Goal: Browse casually

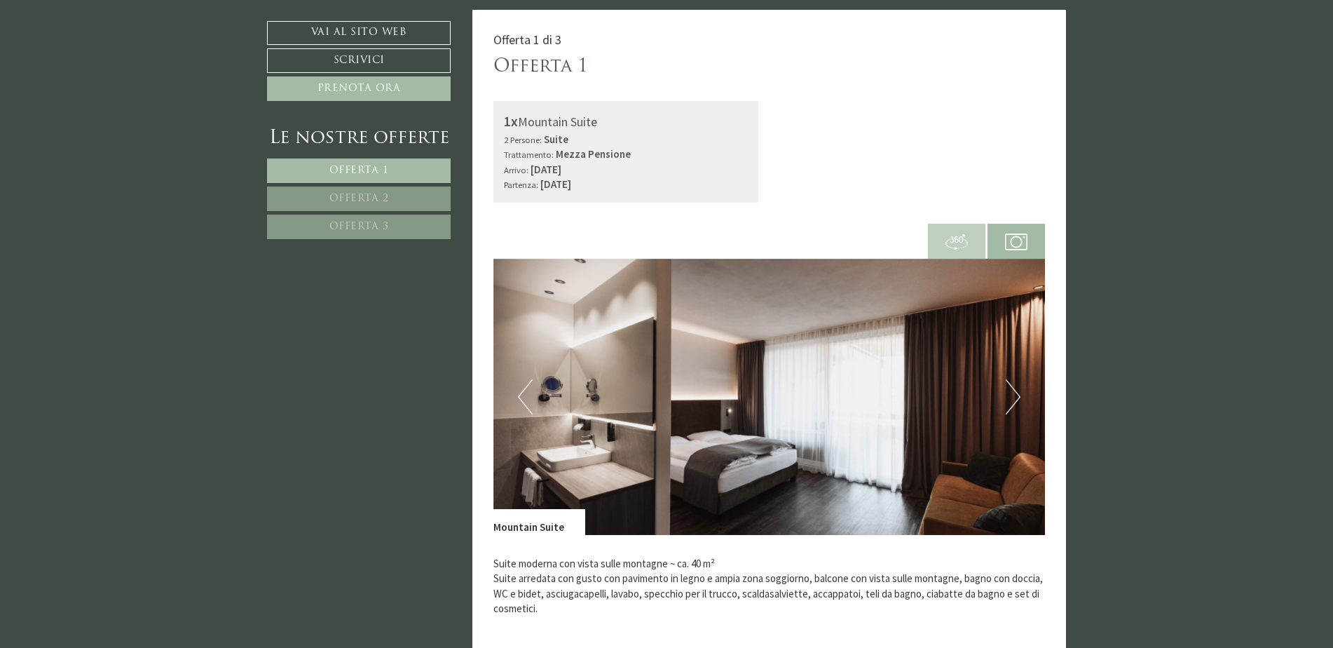
scroll to position [981, 0]
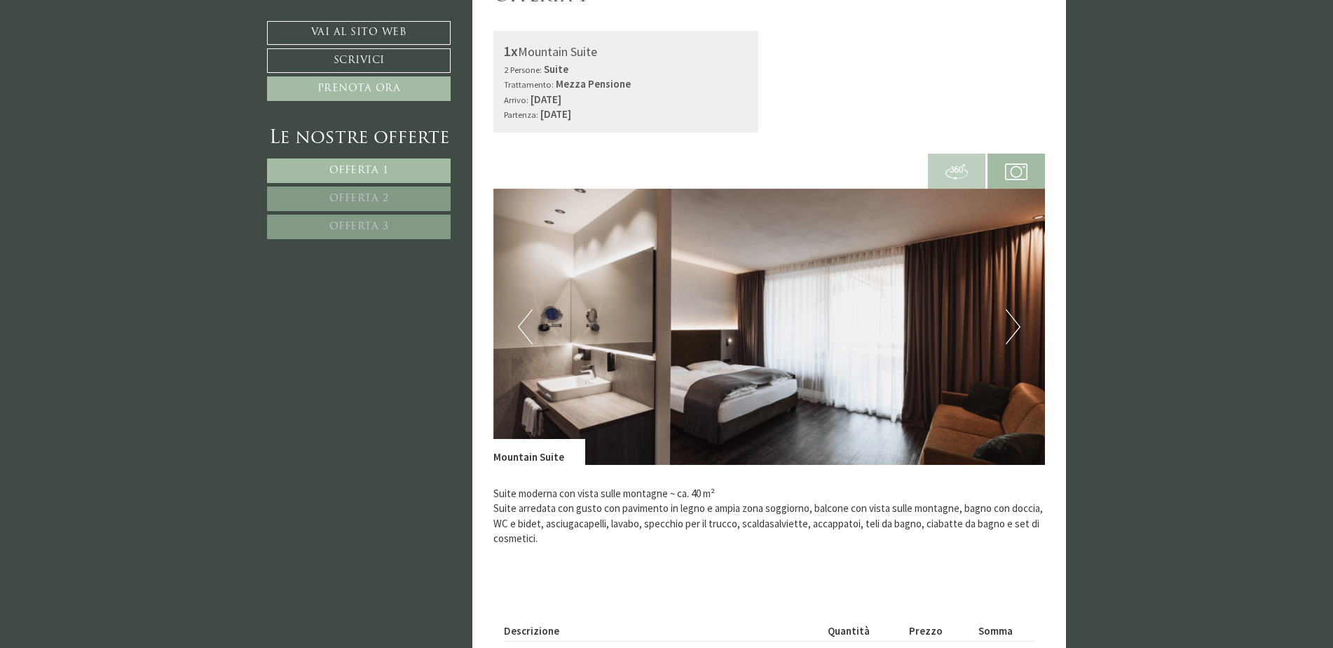
click at [1004, 334] on img at bounding box center [769, 327] width 552 height 276
click at [1019, 327] on button "Next" at bounding box center [1013, 326] width 15 height 35
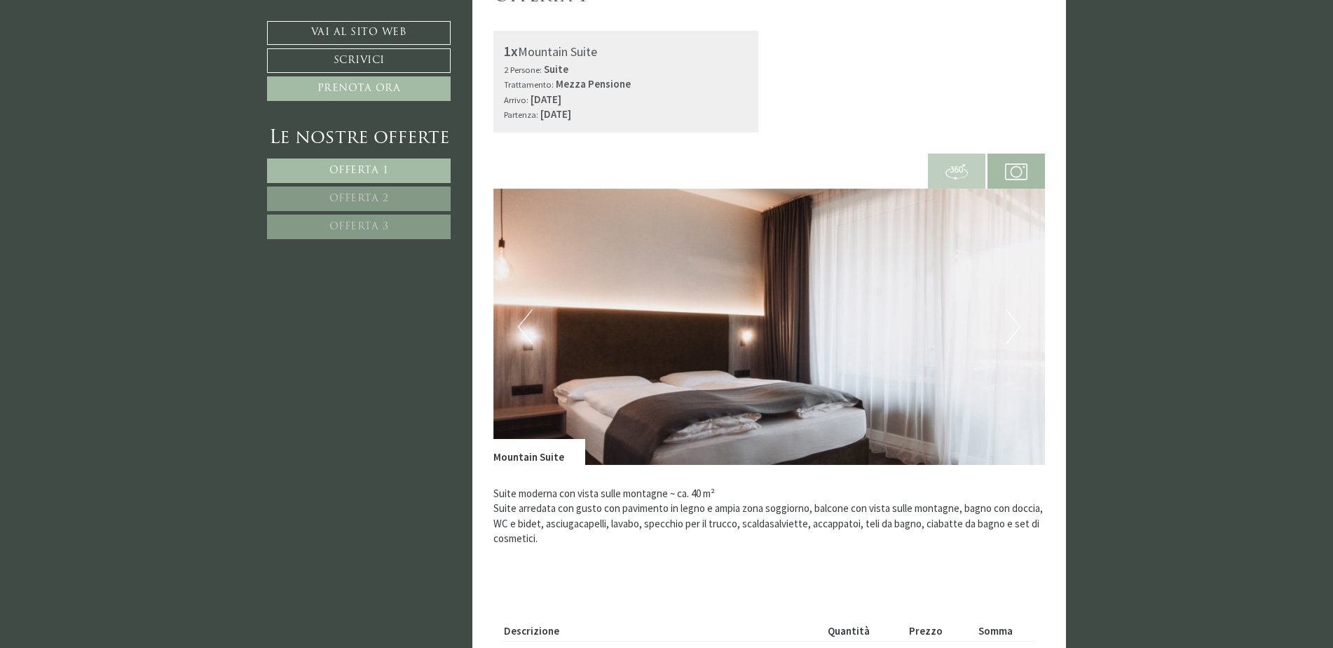
click at [1018, 327] on button "Next" at bounding box center [1013, 326] width 15 height 35
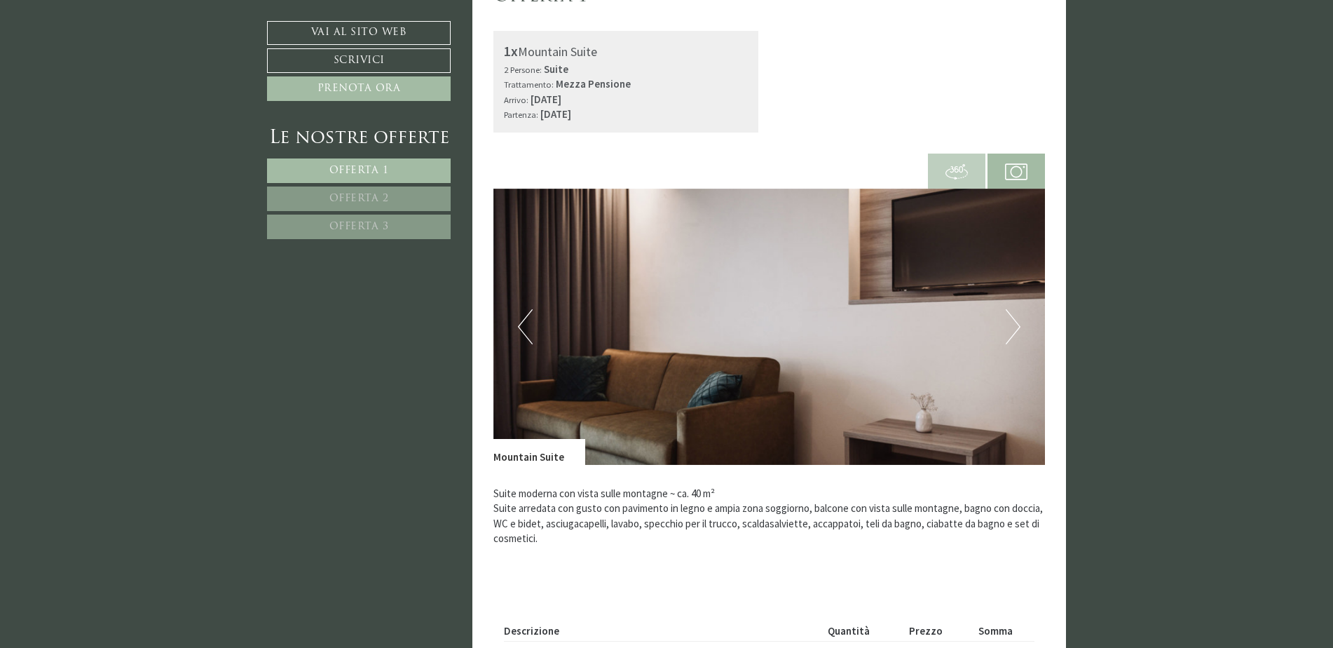
click at [1018, 326] on button "Next" at bounding box center [1013, 326] width 15 height 35
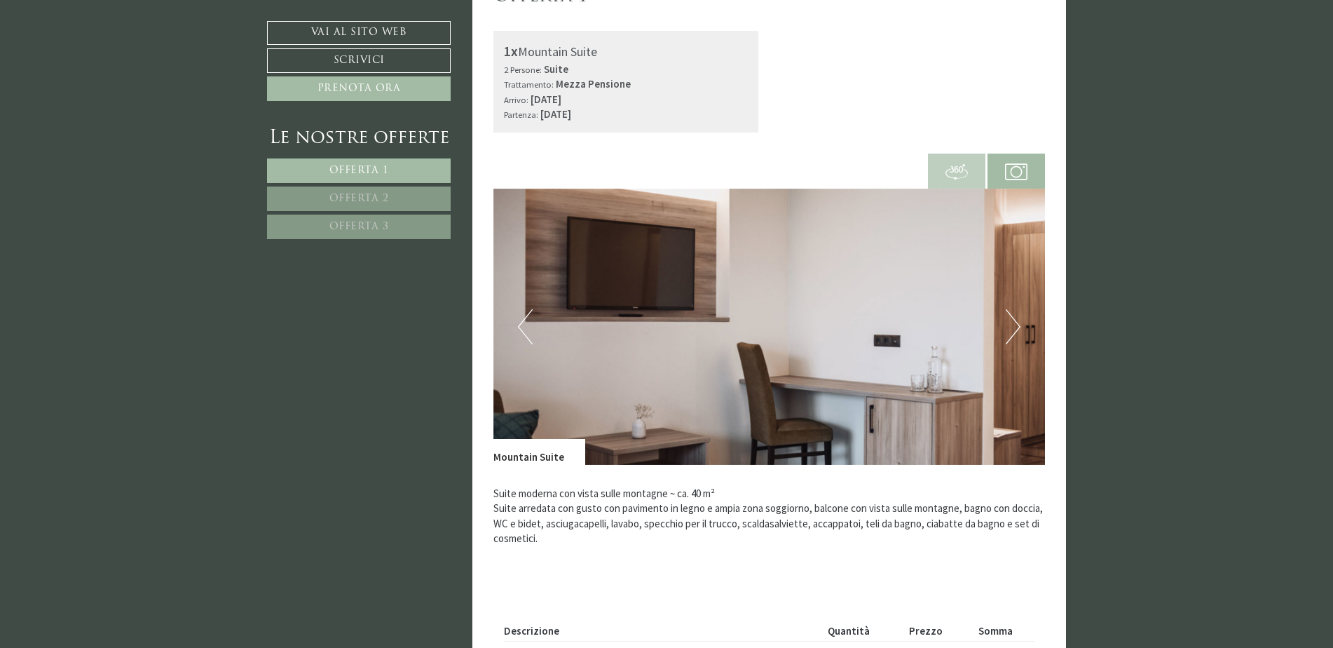
click at [1018, 326] on button "Next" at bounding box center [1013, 326] width 15 height 35
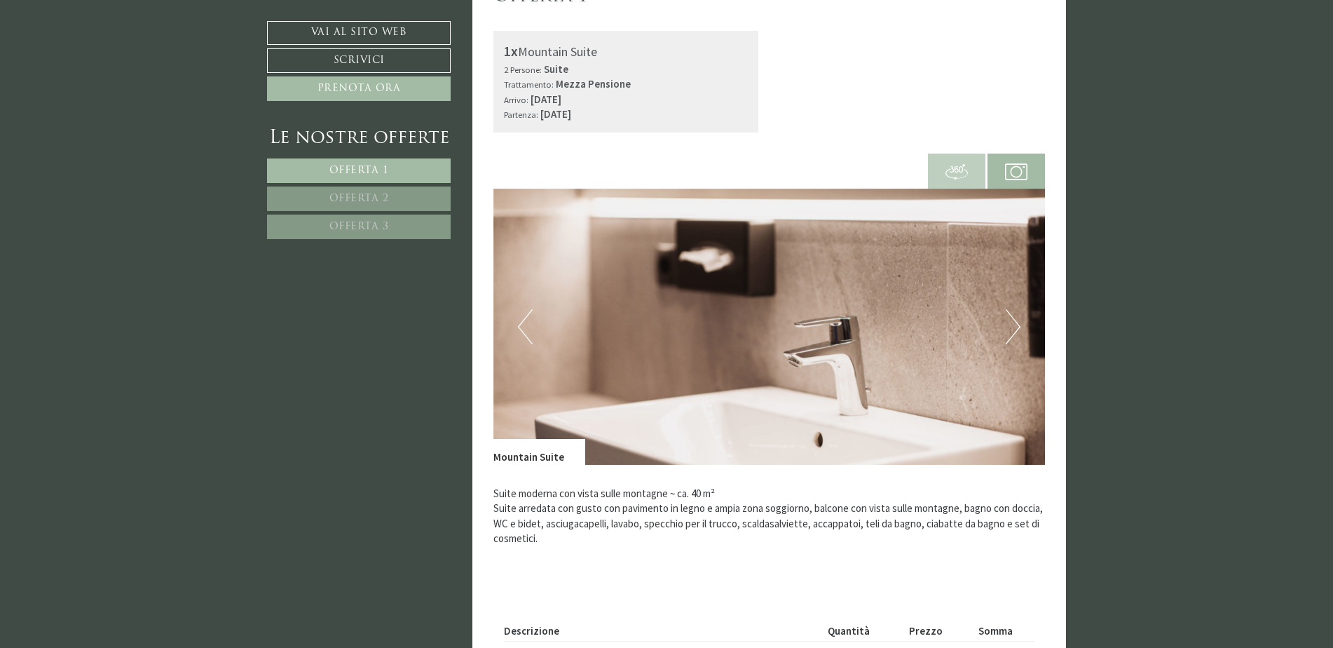
click at [1018, 326] on button "Next" at bounding box center [1013, 326] width 15 height 35
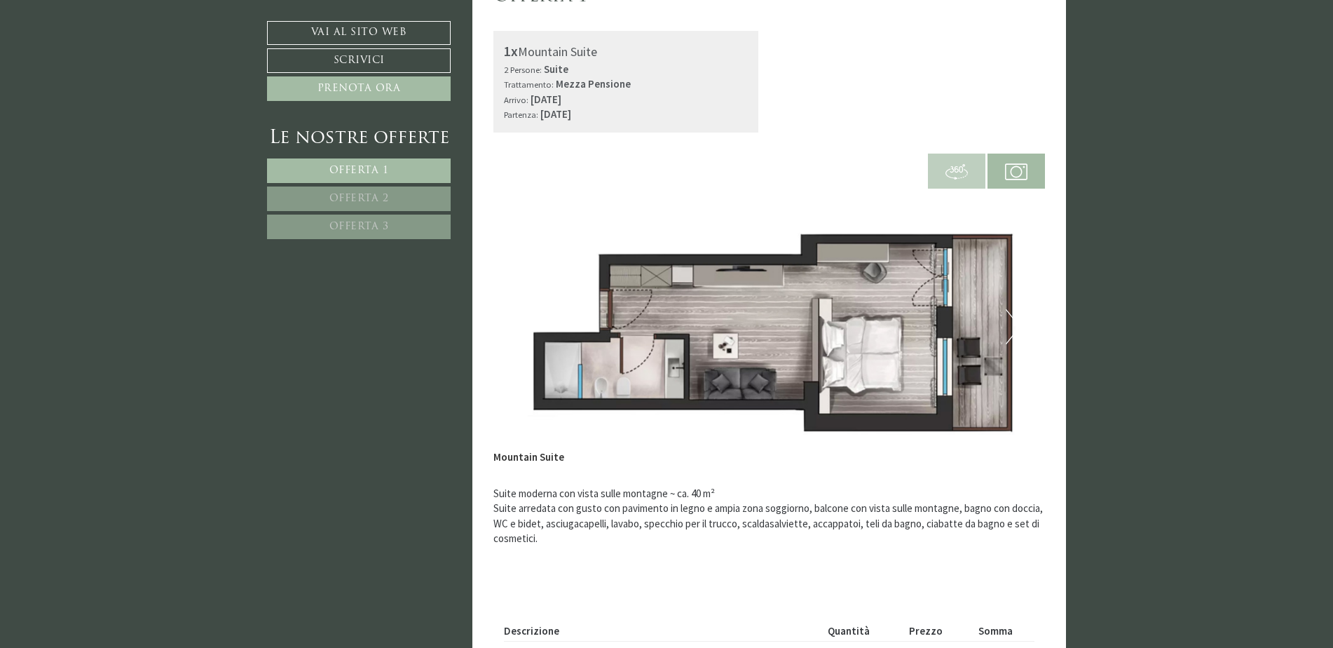
click at [1018, 326] on button "Next" at bounding box center [1013, 326] width 15 height 35
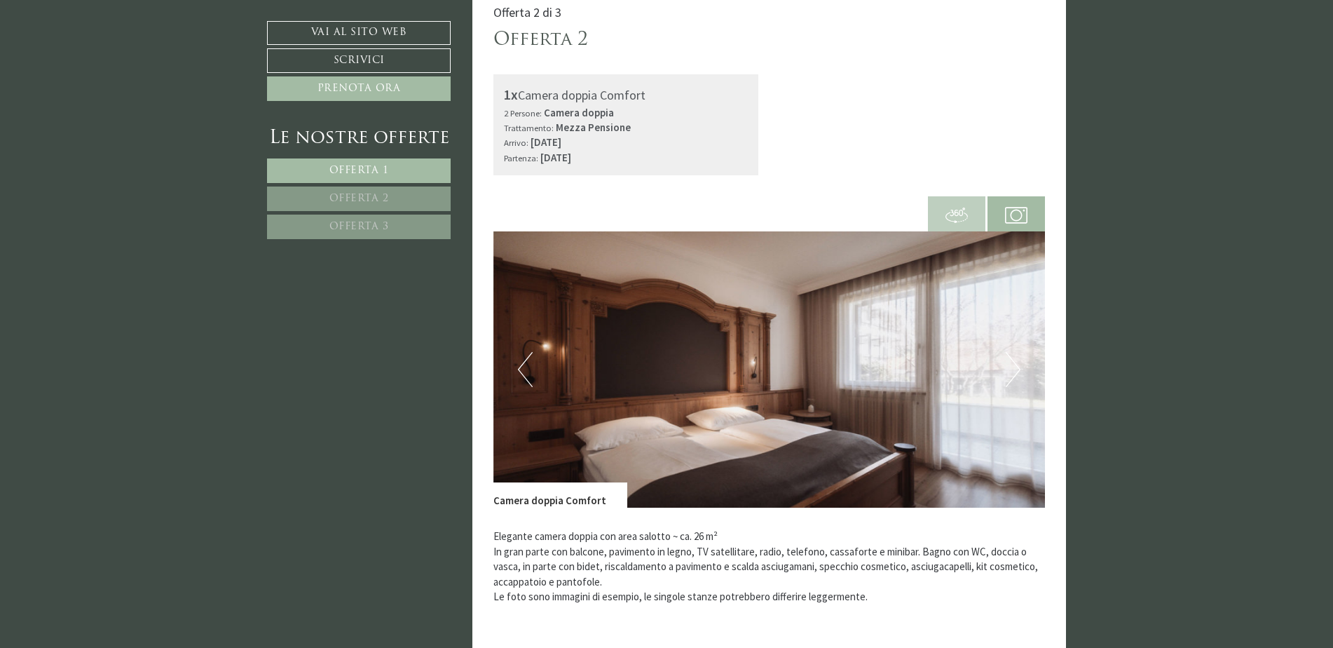
scroll to position [1963, 0]
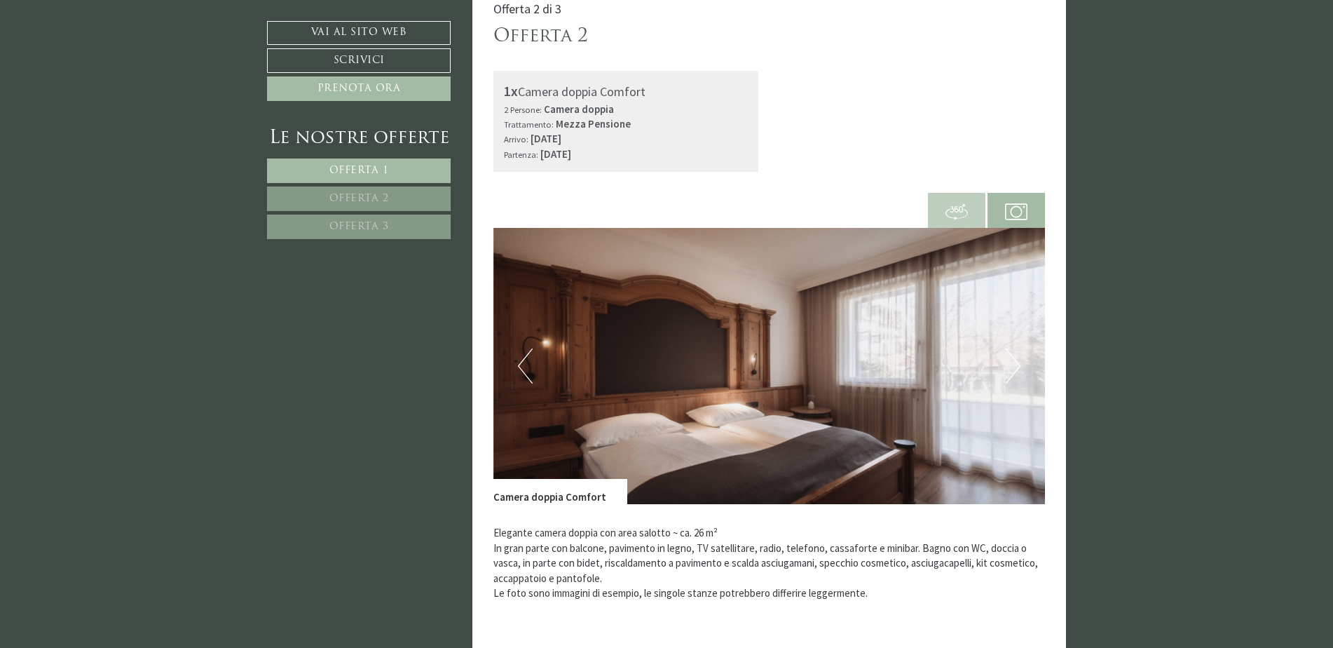
click at [1000, 372] on img at bounding box center [769, 366] width 552 height 276
click at [1014, 369] on button "Next" at bounding box center [1013, 365] width 15 height 35
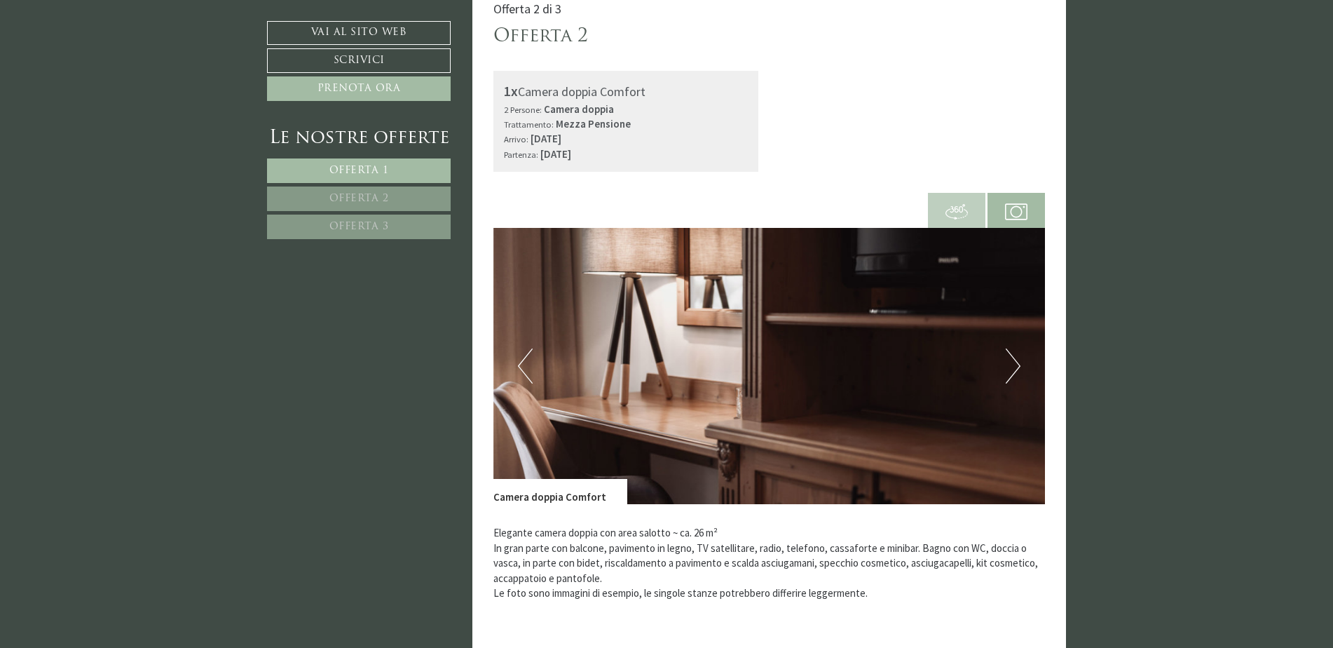
click at [1014, 369] on button "Next" at bounding box center [1013, 365] width 15 height 35
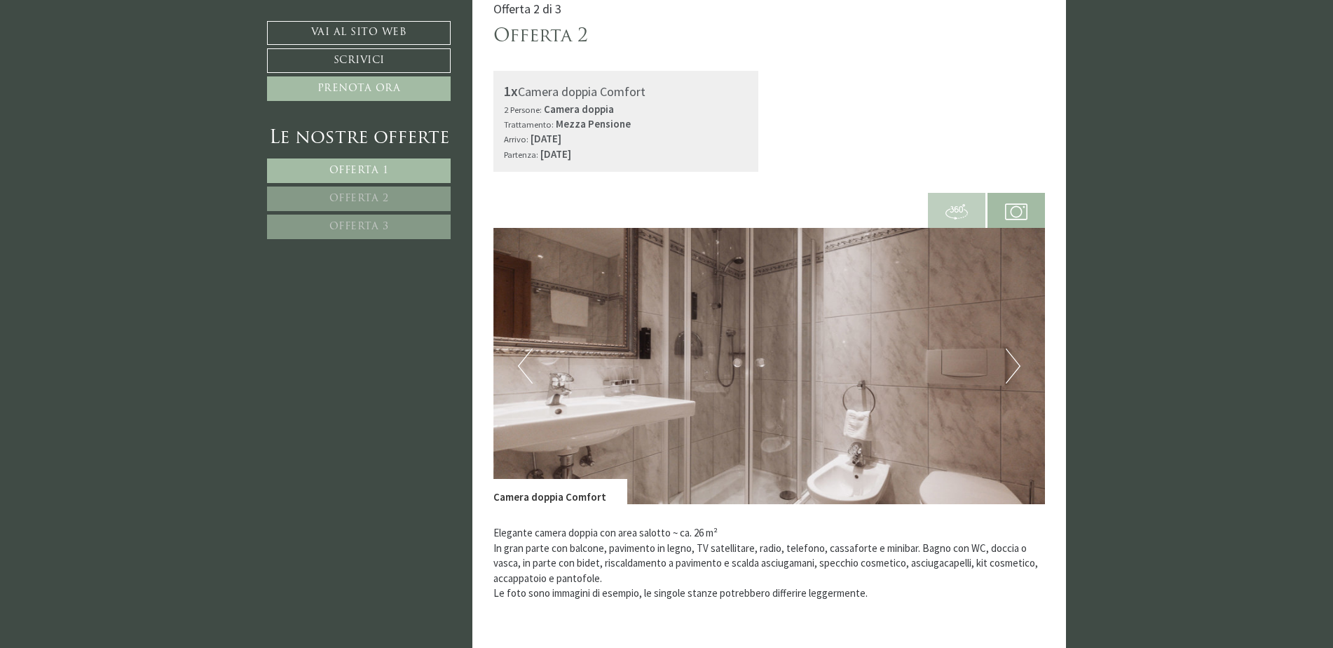
click at [1016, 369] on button "Next" at bounding box center [1013, 365] width 15 height 35
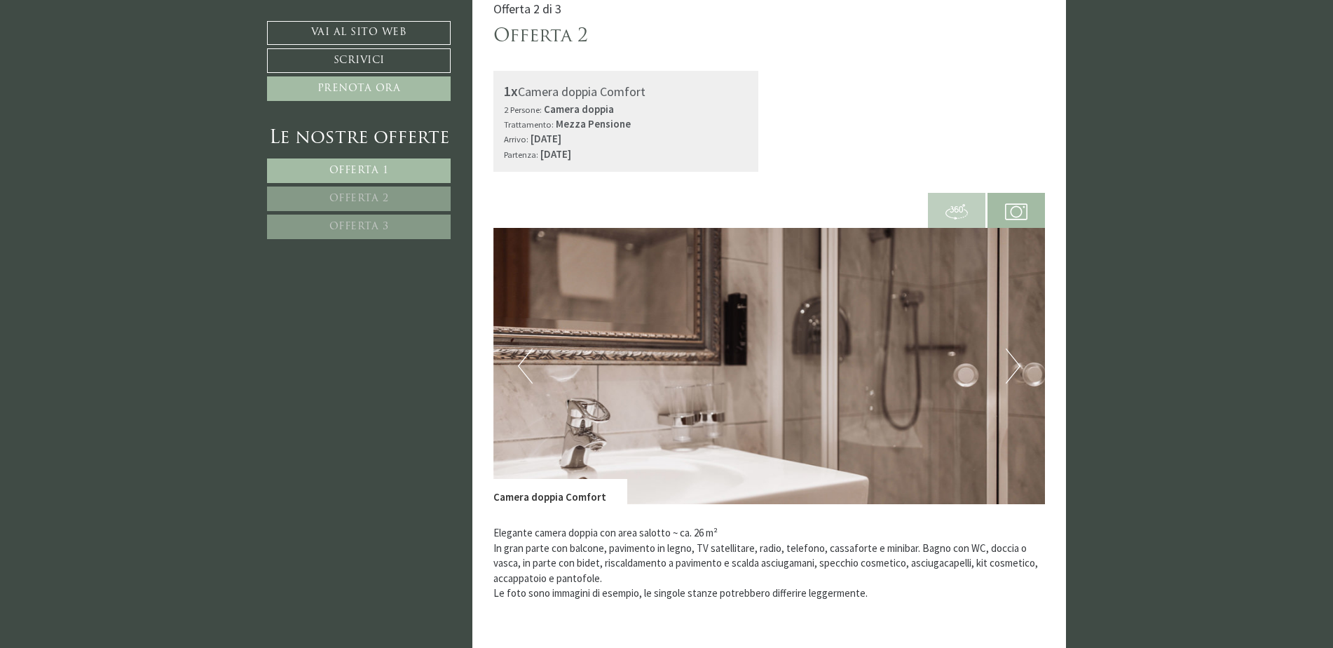
click at [1016, 369] on button "Next" at bounding box center [1013, 365] width 15 height 35
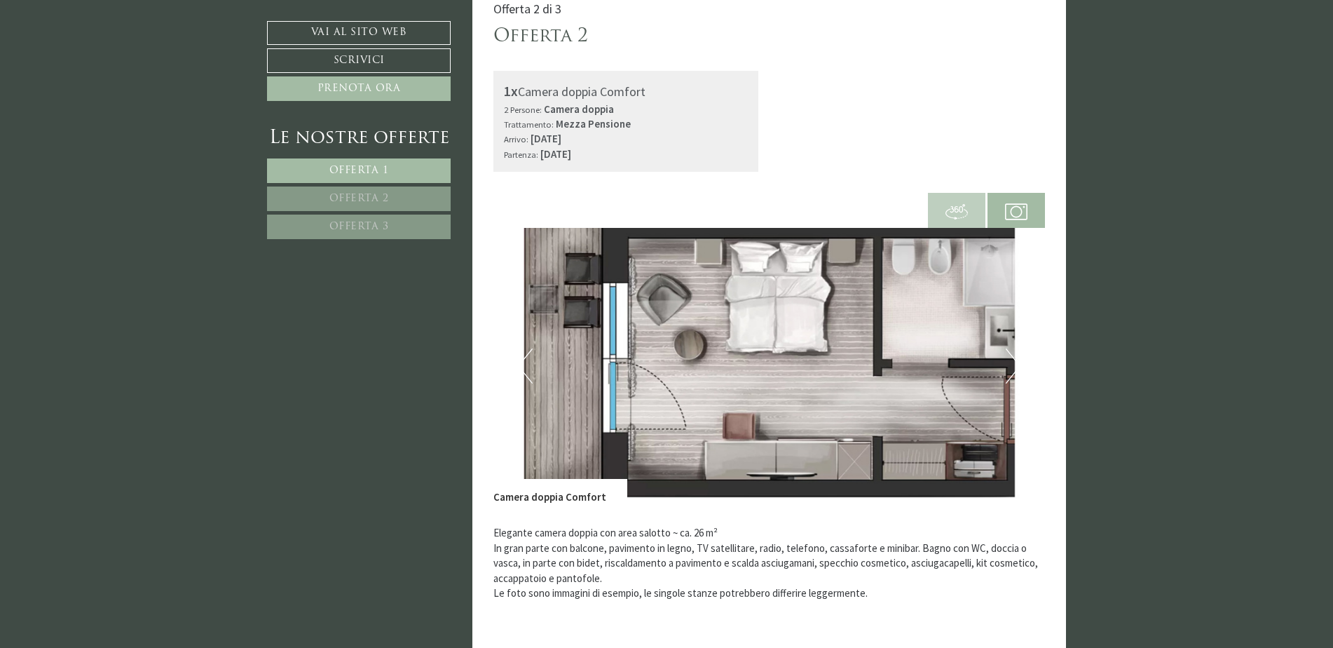
click at [1016, 369] on button "Next" at bounding box center [1013, 365] width 15 height 35
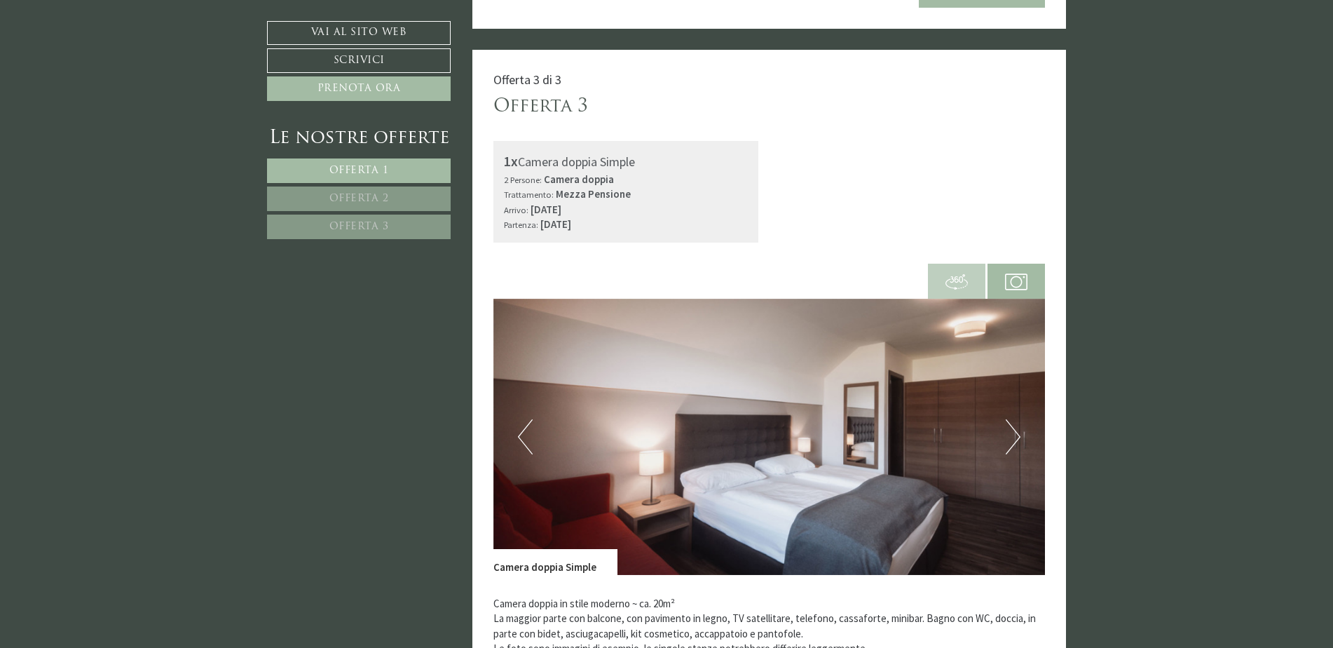
scroll to position [2944, 0]
click at [1014, 418] on button "Next" at bounding box center [1013, 435] width 15 height 35
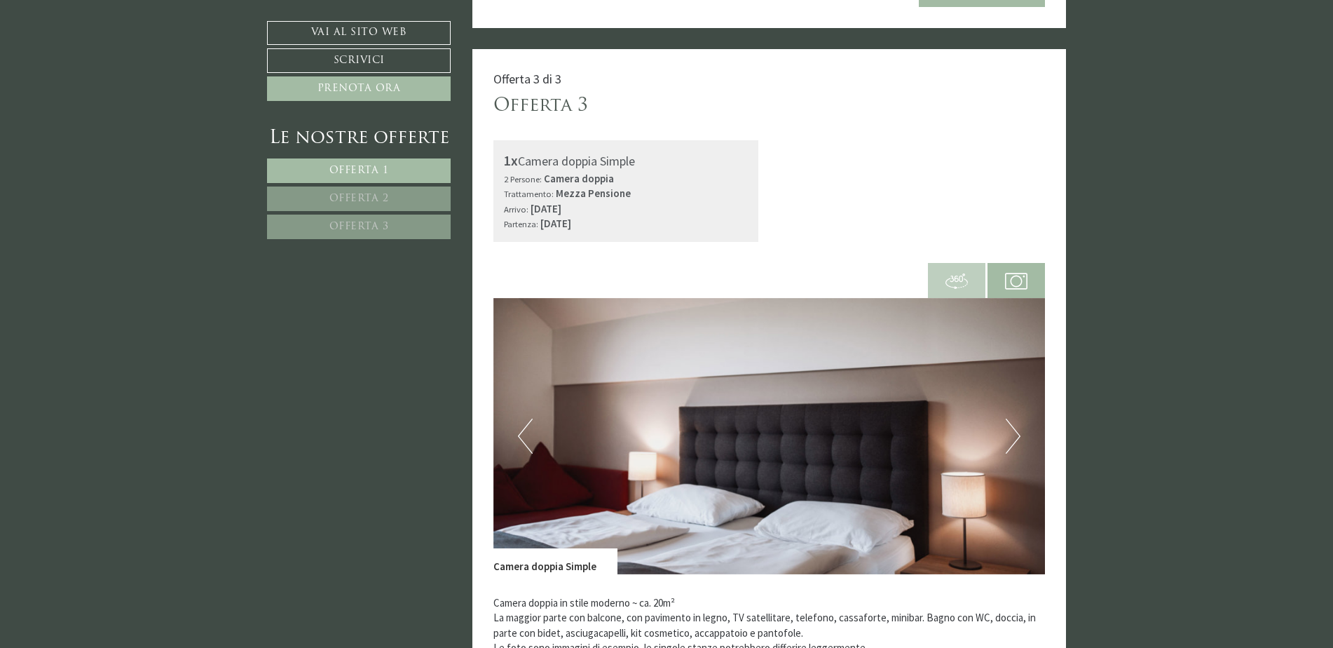
click at [1014, 418] on button "Next" at bounding box center [1013, 435] width 15 height 35
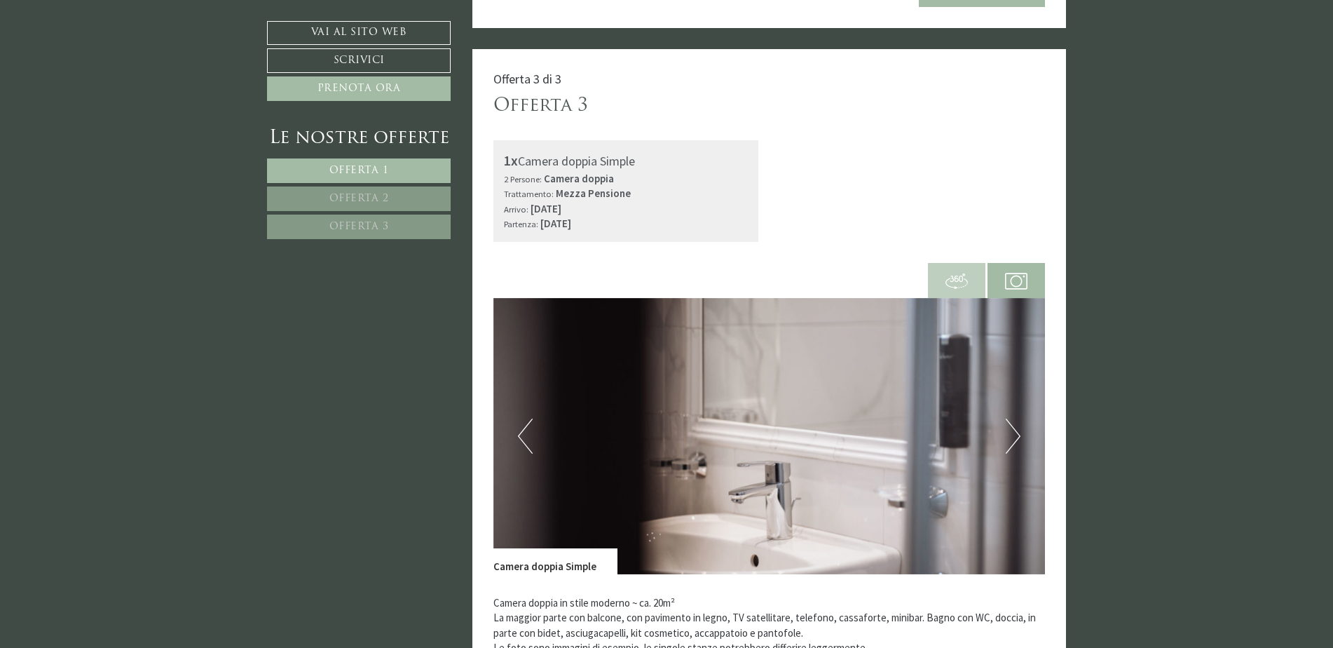
click at [1014, 418] on button "Next" at bounding box center [1013, 435] width 15 height 35
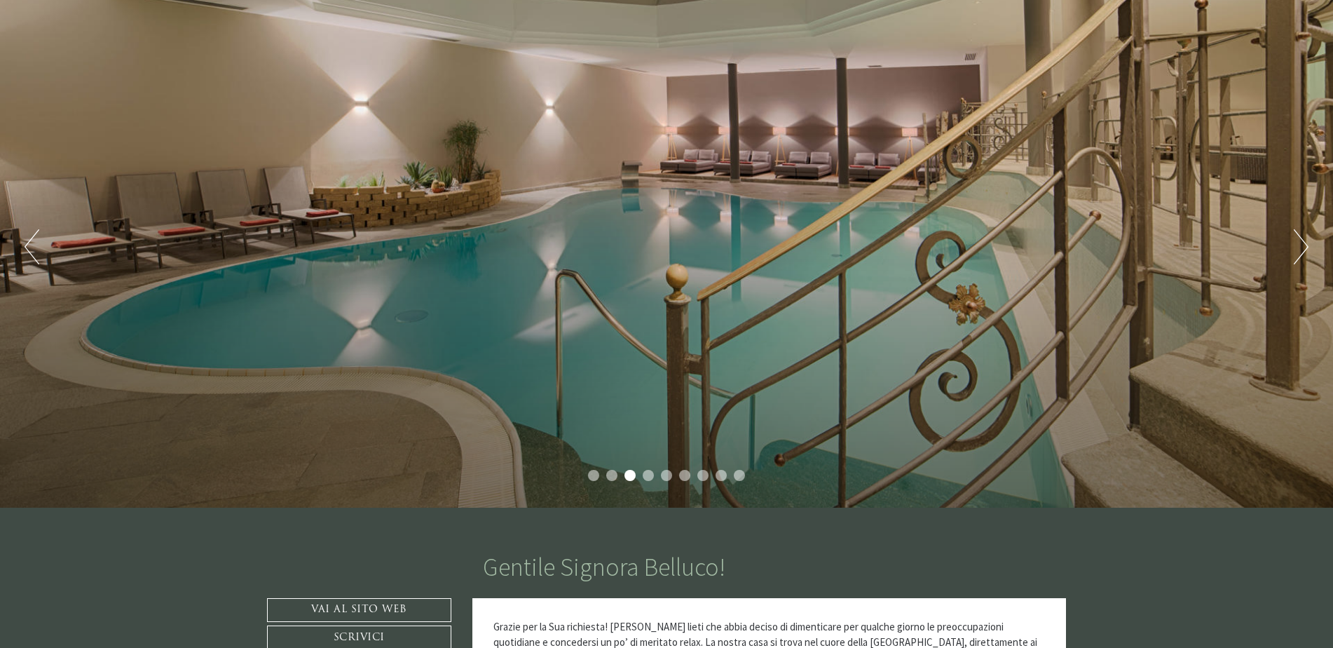
scroll to position [0, 0]
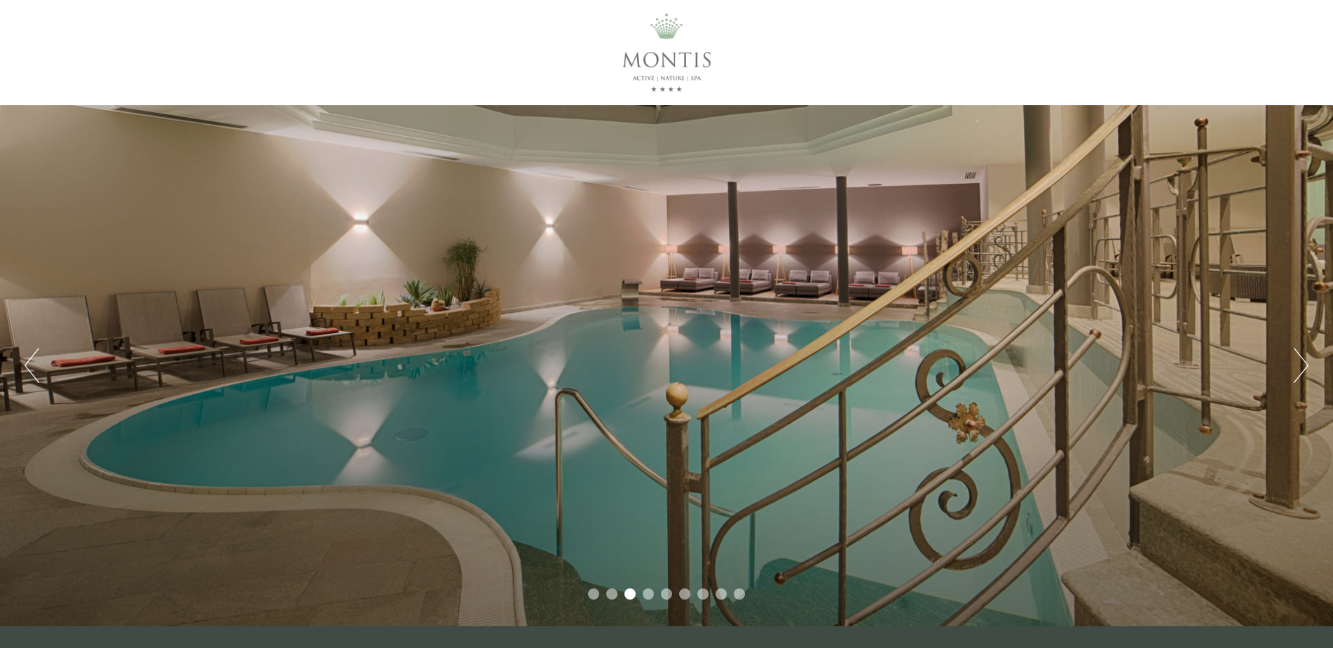
click at [1298, 366] on button "Next" at bounding box center [1301, 365] width 15 height 35
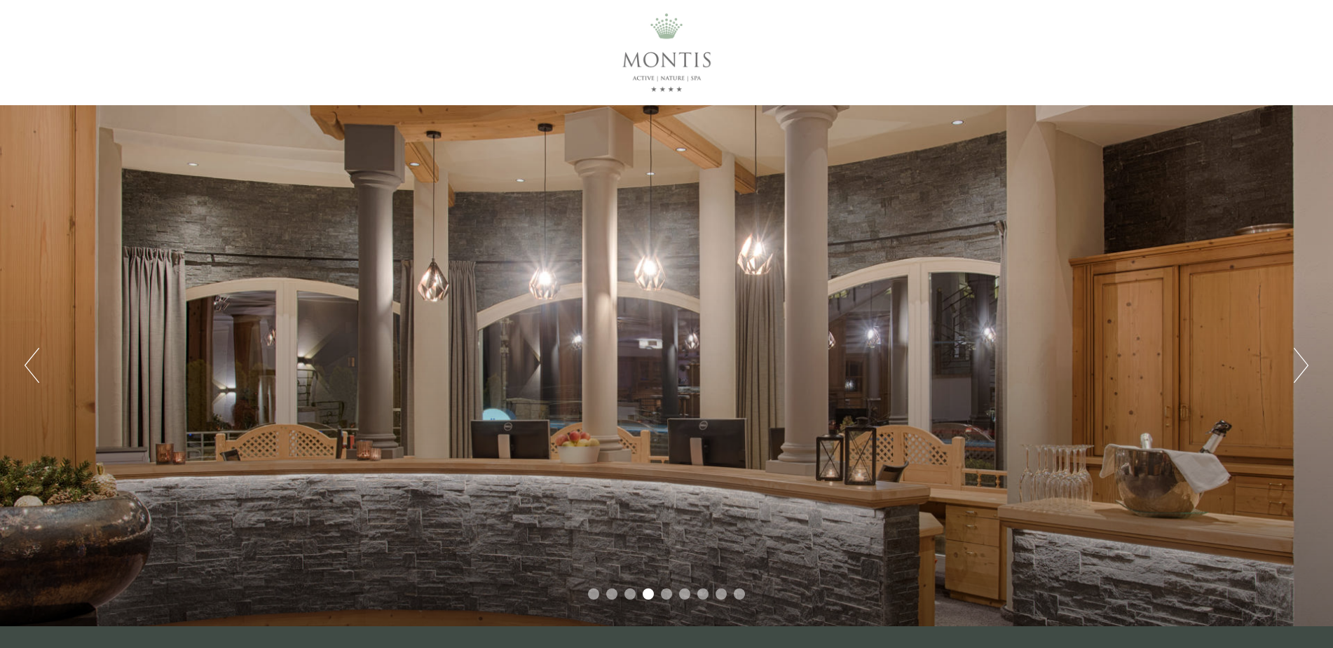
click at [1298, 366] on button "Next" at bounding box center [1301, 365] width 15 height 35
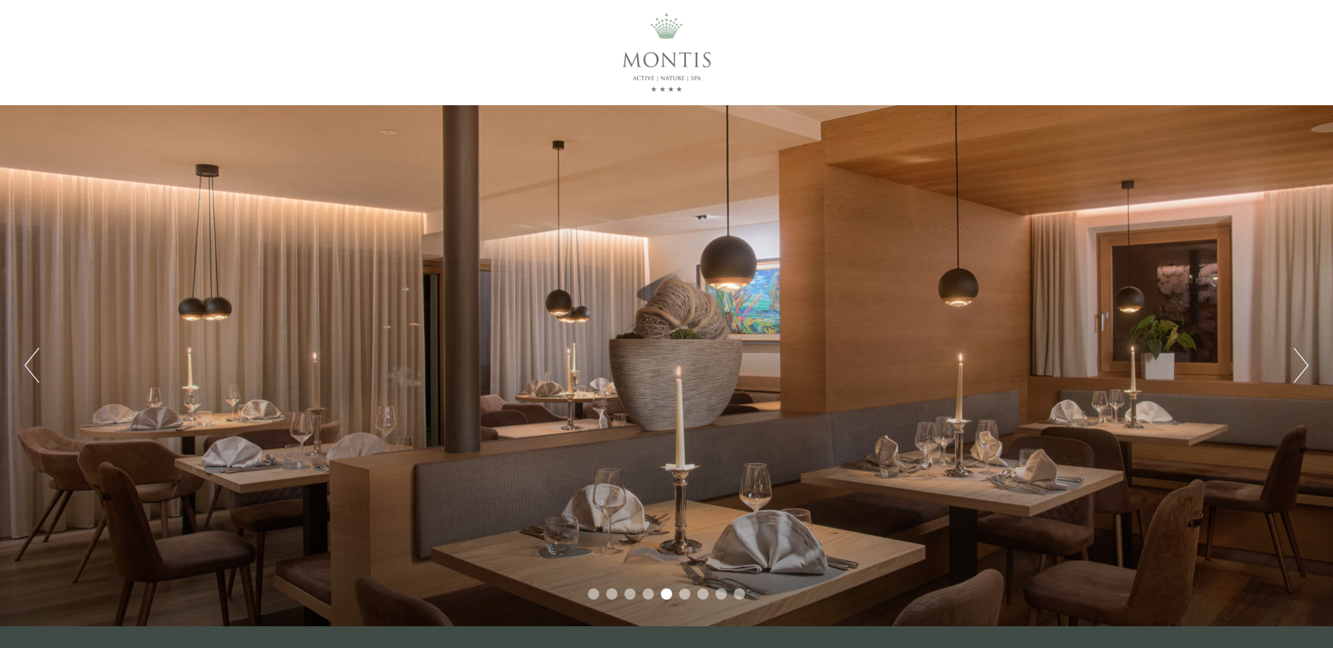
click at [1298, 366] on button "Next" at bounding box center [1301, 365] width 15 height 35
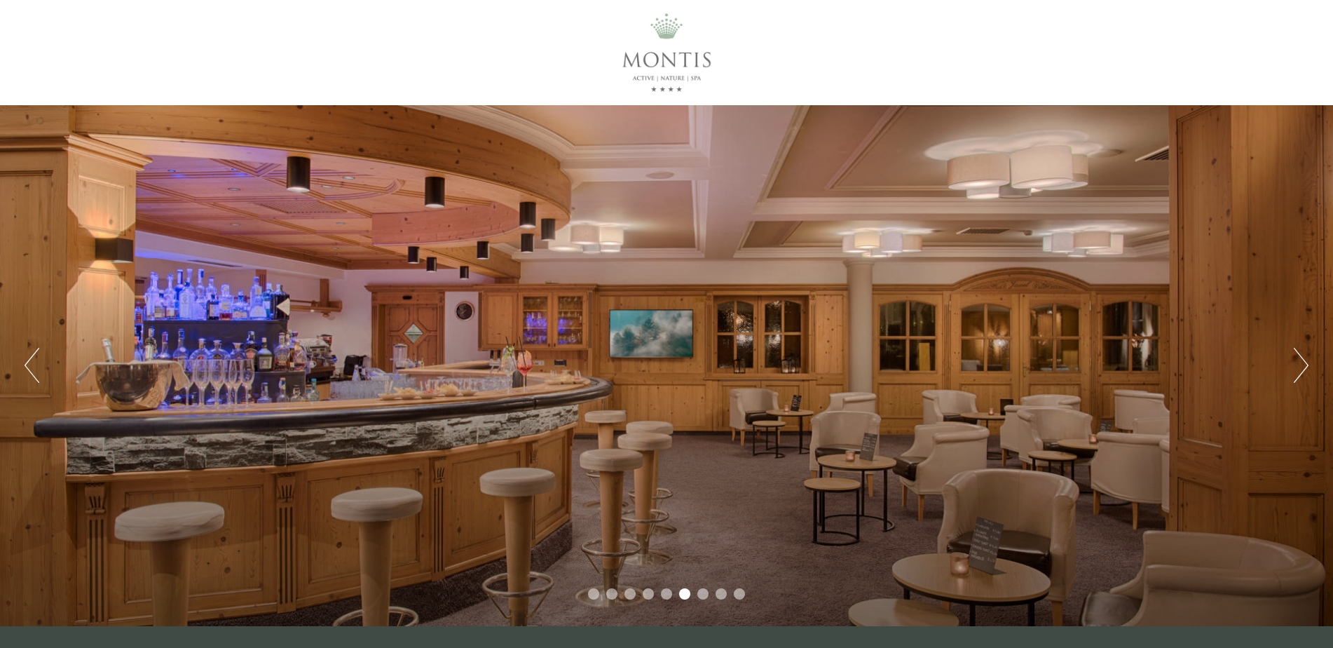
click at [1298, 366] on button "Next" at bounding box center [1301, 365] width 15 height 35
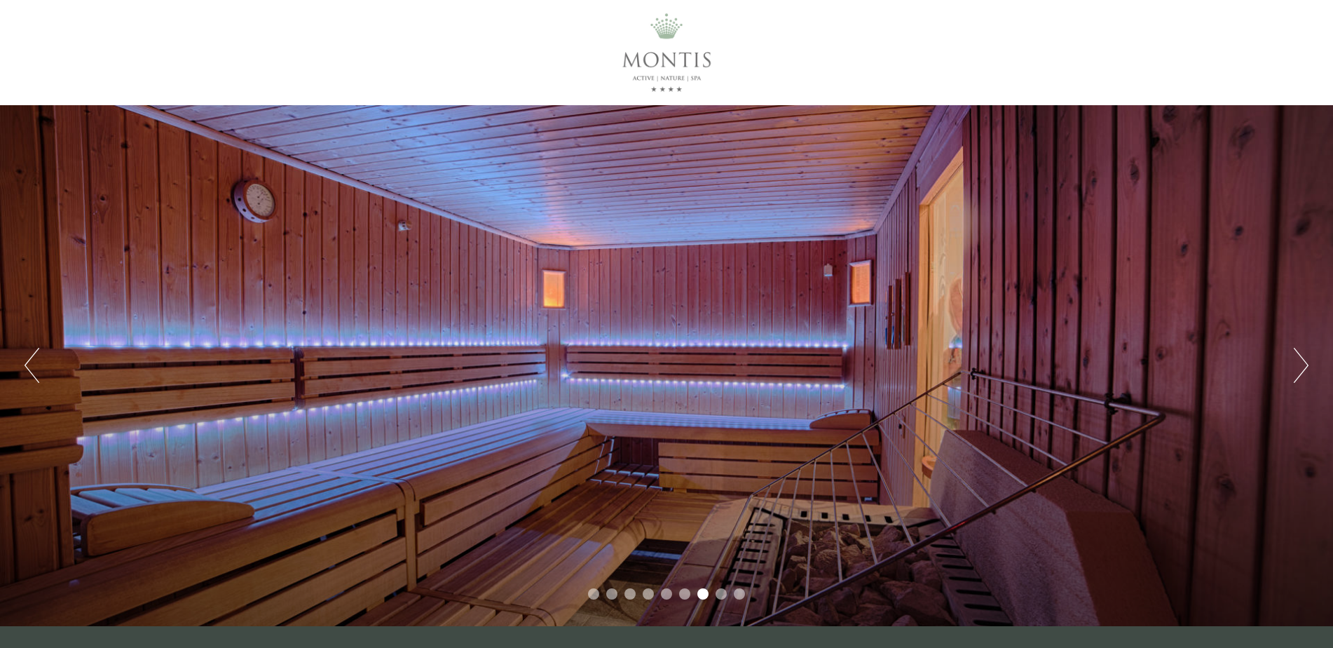
click at [1298, 366] on button "Next" at bounding box center [1301, 365] width 15 height 35
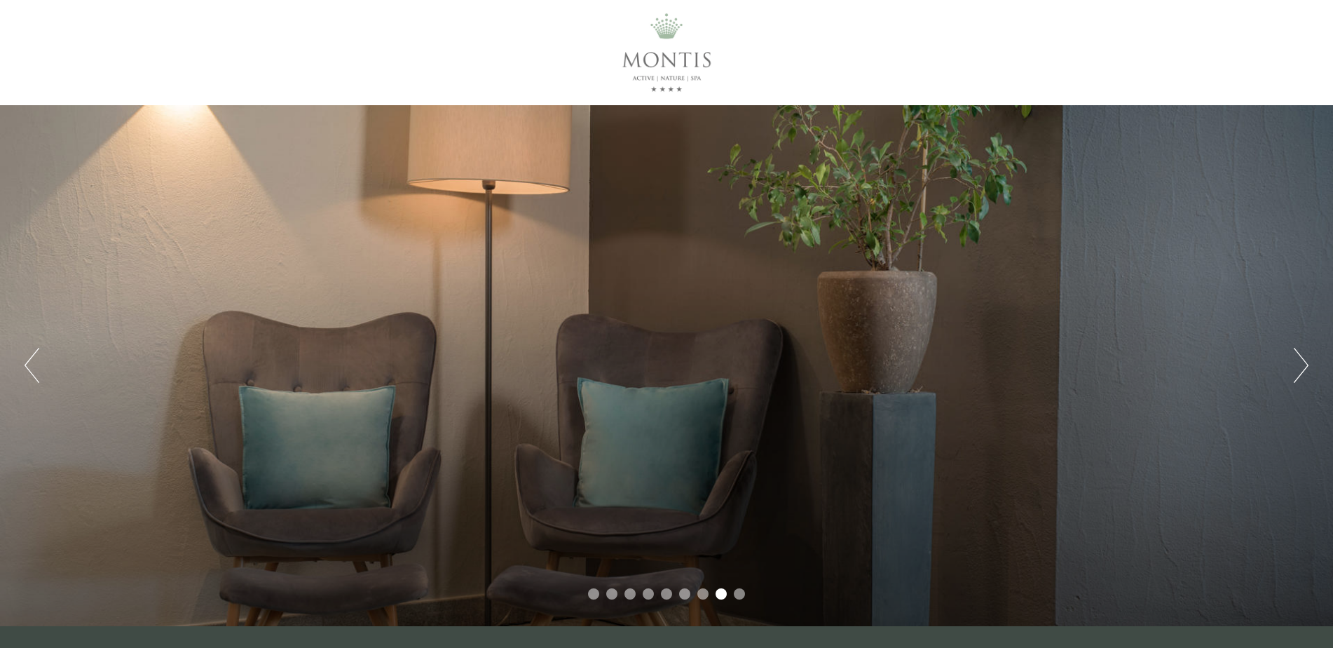
click at [1298, 366] on button "Next" at bounding box center [1301, 365] width 15 height 35
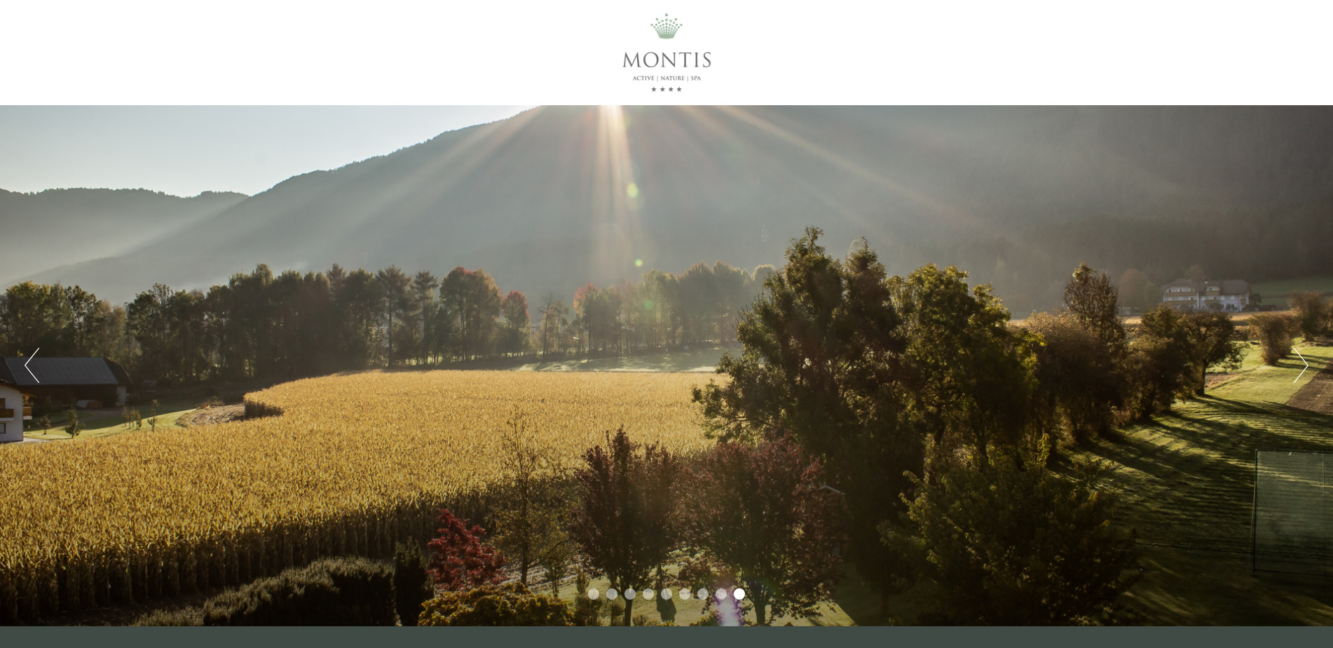
click at [1298, 366] on button "Next" at bounding box center [1301, 365] width 15 height 35
